Goal: Information Seeking & Learning: Learn about a topic

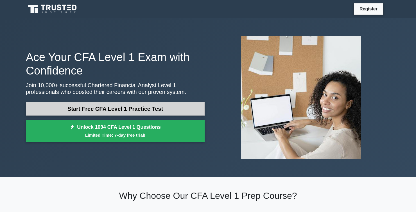
click at [136, 112] on link "Start Free CFA Level 1 Practice Test" at bounding box center [115, 108] width 179 height 13
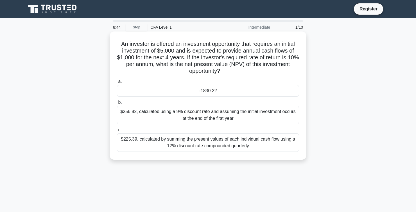
click at [251, 120] on div "$256.82, calculated using a 9% discount rate and assuming the initial investmen…" at bounding box center [208, 115] width 182 height 19
click at [117, 104] on input "b. $256.82, calculated using a 9% discount rate and assuming the initial invest…" at bounding box center [117, 103] width 0 height 4
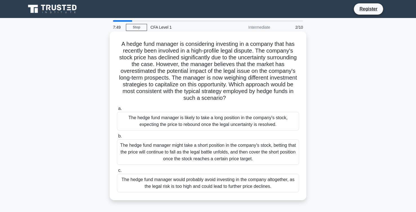
click at [145, 122] on div "The hedge fund manager is likely to take a long position in the company's stock…" at bounding box center [208, 121] width 182 height 19
click at [117, 111] on input "a. The hedge fund manager is likely to take a long position in the company's st…" at bounding box center [117, 109] width 0 height 4
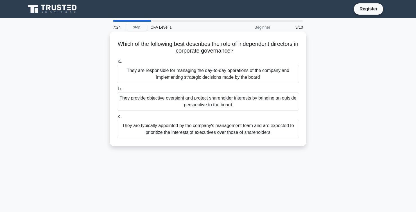
click at [195, 101] on div "They provide objective oversight and protect shareholder interests by bringing …" at bounding box center [208, 101] width 182 height 19
click at [117, 91] on input "b. They provide objective oversight and protect shareholder interests by bringi…" at bounding box center [117, 89] width 0 height 4
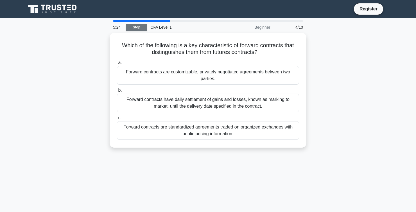
click at [131, 28] on link "Stop" at bounding box center [136, 27] width 21 height 7
